Goal: Task Accomplishment & Management: Manage account settings

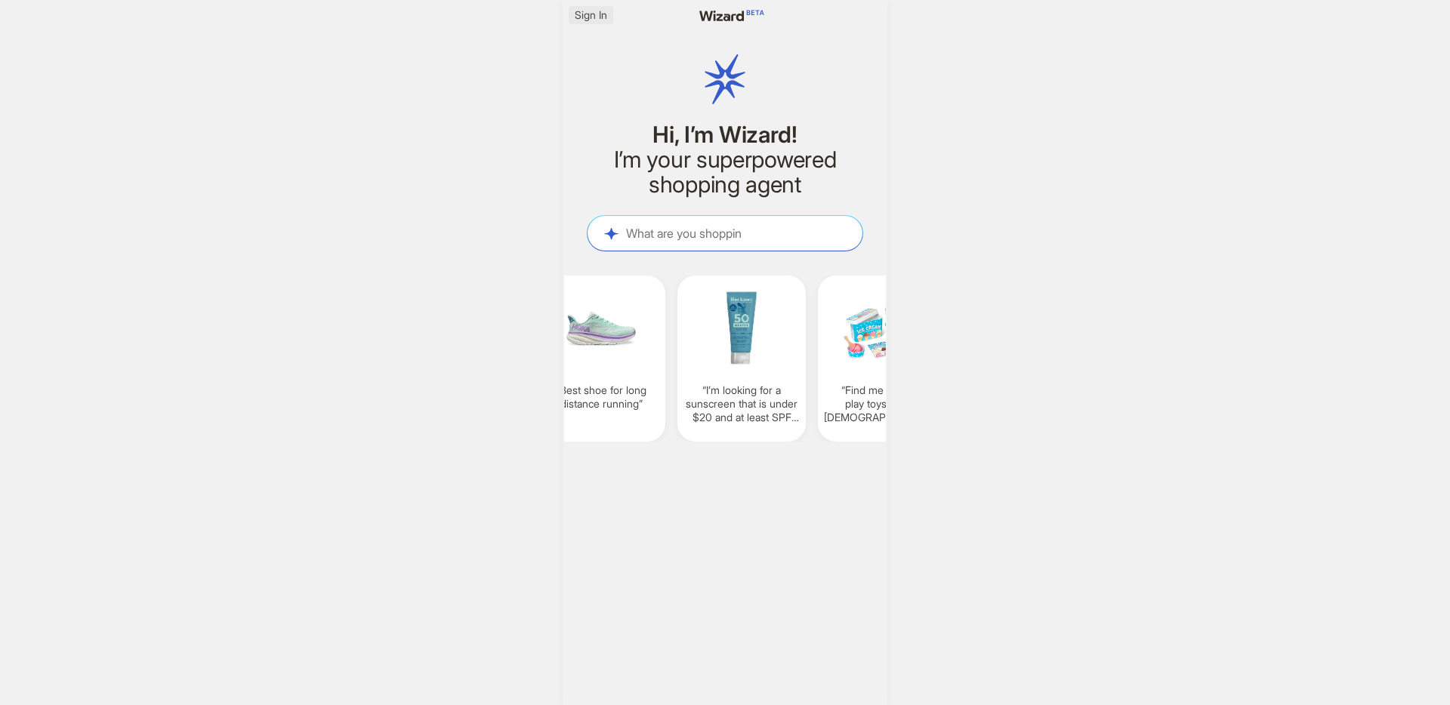
scroll to position [0, 1154]
click at [596, 14] on span "Sign In" at bounding box center [591, 15] width 32 height 14
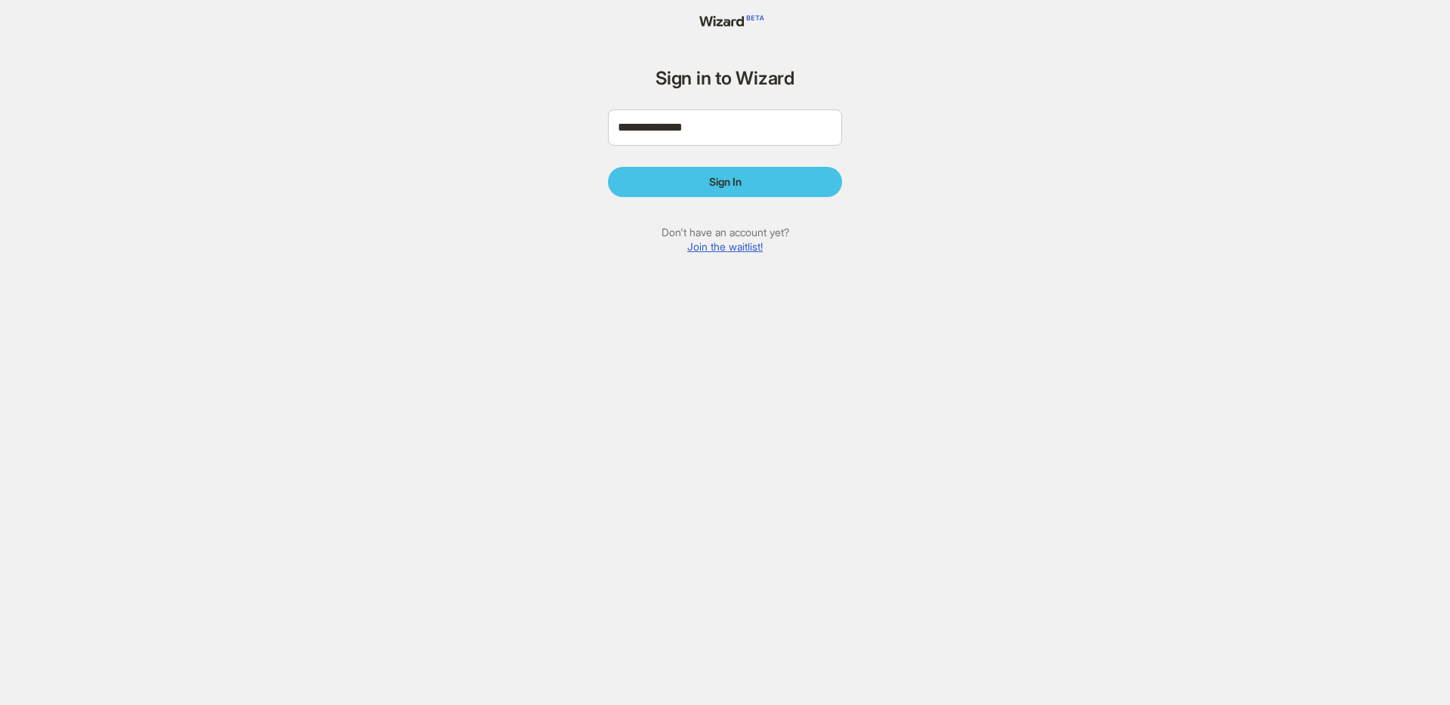
click at [751, 182] on button "Sign In" at bounding box center [725, 182] width 234 height 30
